Goal: Task Accomplishment & Management: Use online tool/utility

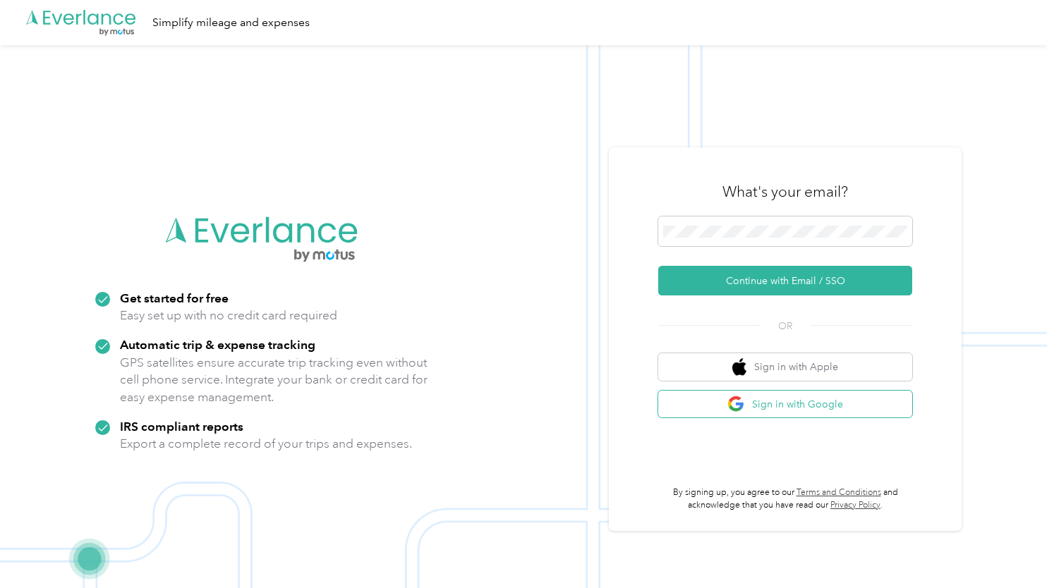
click at [826, 403] on button "Sign in with Google" at bounding box center [785, 405] width 254 height 28
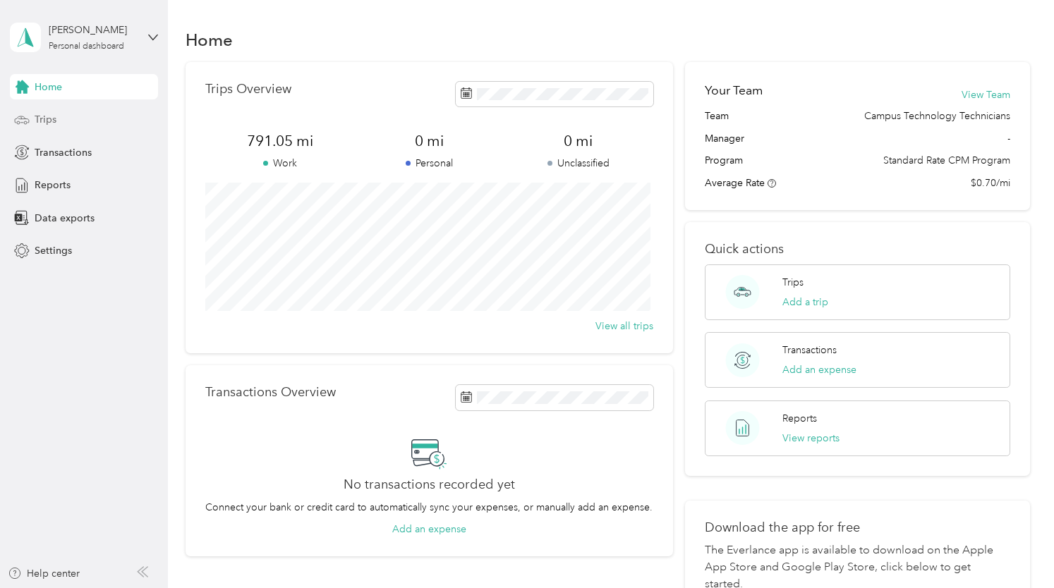
click at [58, 114] on div "Trips" at bounding box center [84, 119] width 148 height 25
click at [804, 296] on button "Add a trip" at bounding box center [805, 302] width 46 height 15
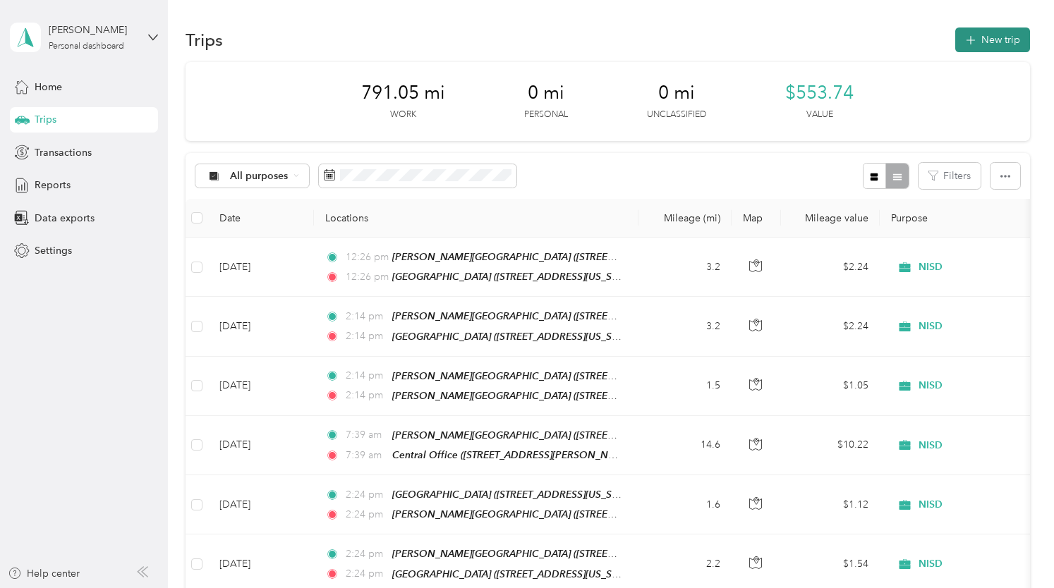
click at [989, 33] on button "New trip" at bounding box center [992, 40] width 75 height 25
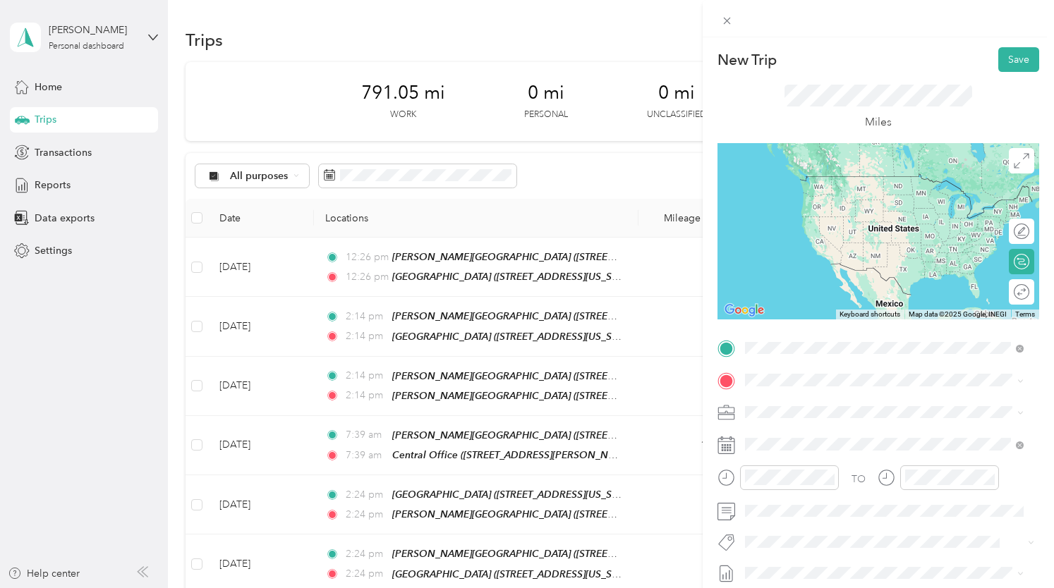
click at [826, 406] on strong "[PERSON_NAME][GEOGRAPHIC_DATA]" at bounding box center [914, 406] width 188 height 13
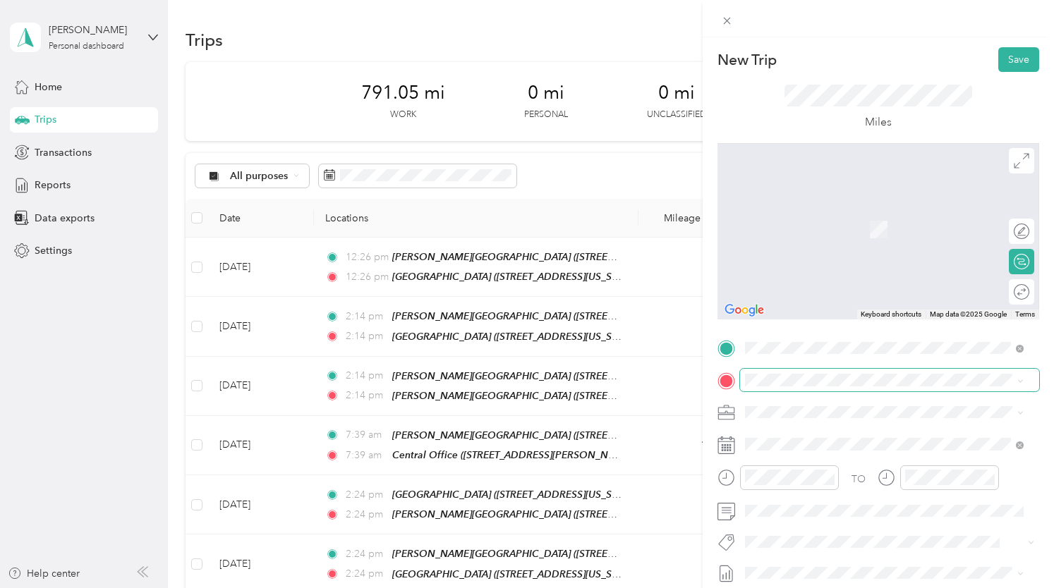
click at [817, 387] on span at bounding box center [889, 380] width 299 height 23
click at [841, 225] on div "TEAM [PERSON_NAME][GEOGRAPHIC_DATA] [STREET_ADDRESS][US_STATE]" at bounding box center [890, 224] width 237 height 35
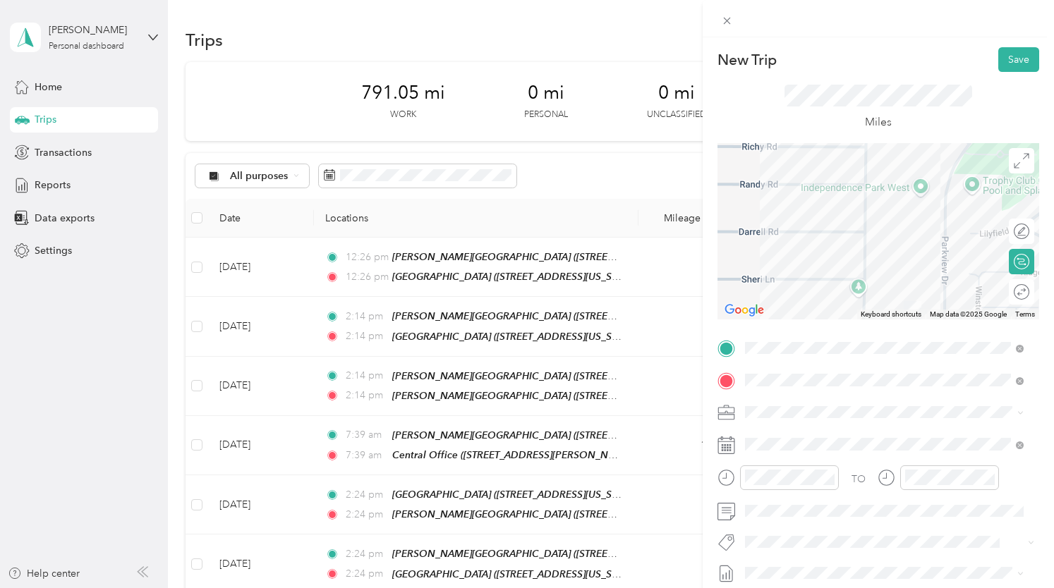
drag, startPoint x: 897, startPoint y: 245, endPoint x: 823, endPoint y: 228, distance: 76.0
click at [834, 229] on div at bounding box center [878, 231] width 322 height 176
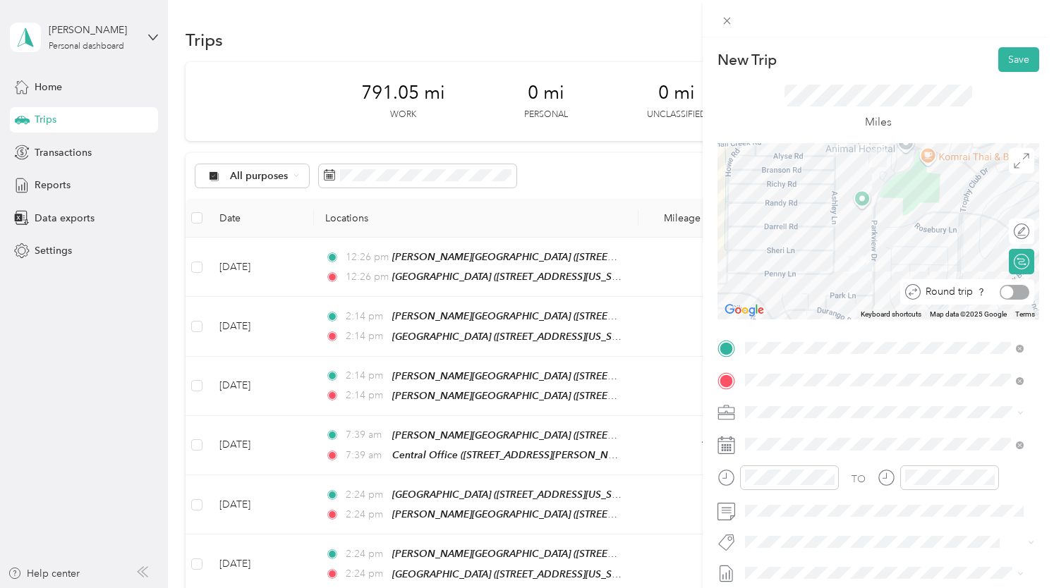
click at [1008, 297] on div at bounding box center [1014, 292] width 30 height 15
click at [1008, 57] on button "Save" at bounding box center [1018, 59] width 41 height 25
